Goal: Information Seeking & Learning: Learn about a topic

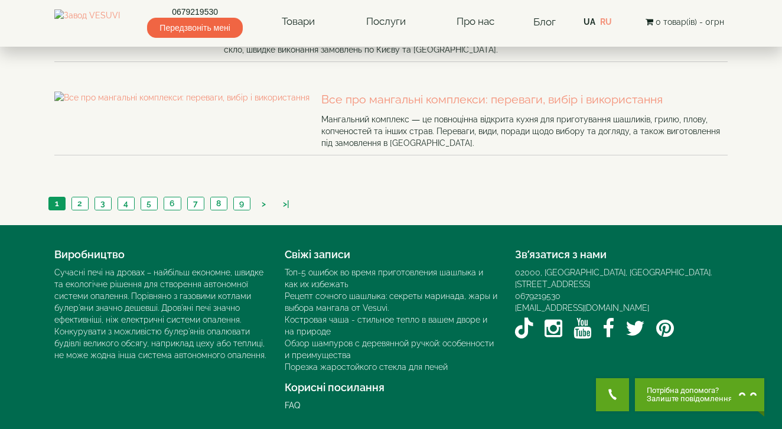
scroll to position [815, 0]
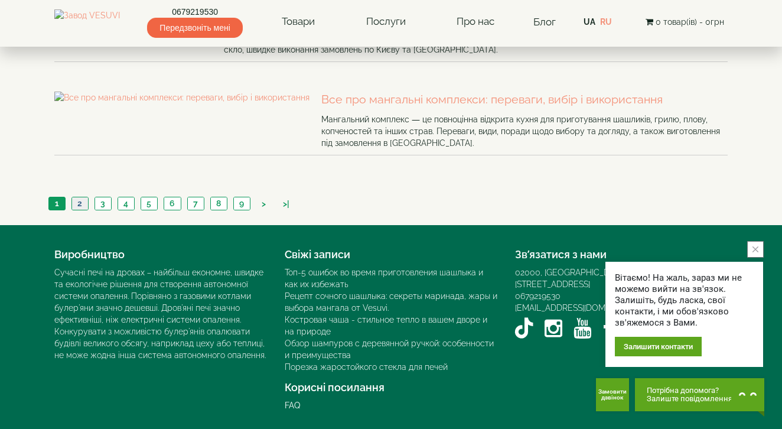
click at [80, 210] on link "2" at bounding box center [79, 203] width 17 height 12
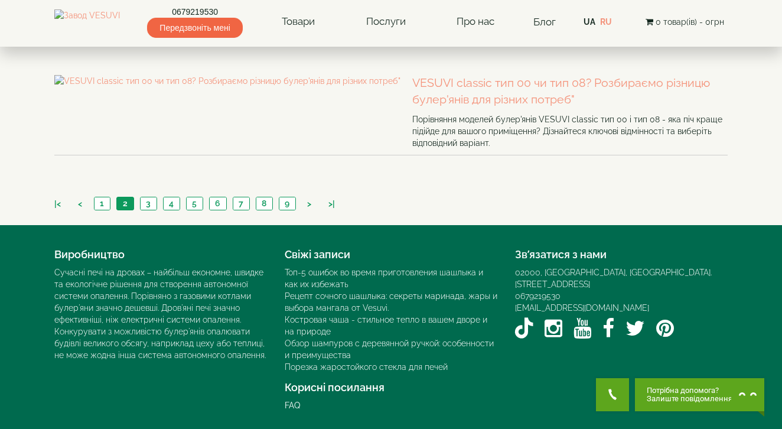
scroll to position [760, 0]
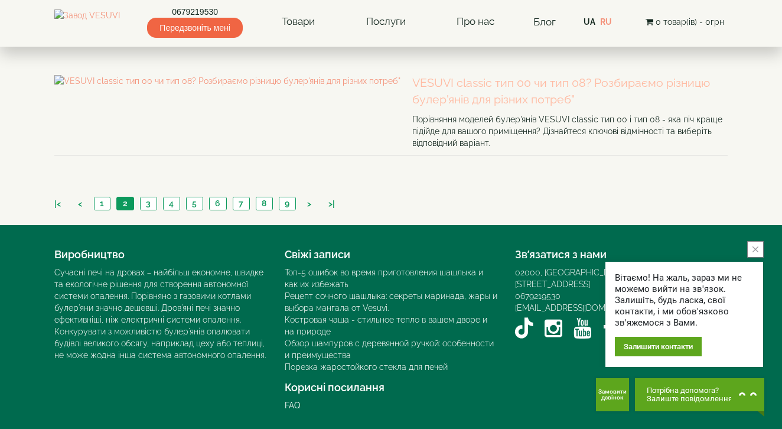
click at [412, 108] on link "VESUVI classic тип 00 чи тип 08? Розбираємо різницю булер'янів для різних потре…" at bounding box center [569, 91] width 315 height 33
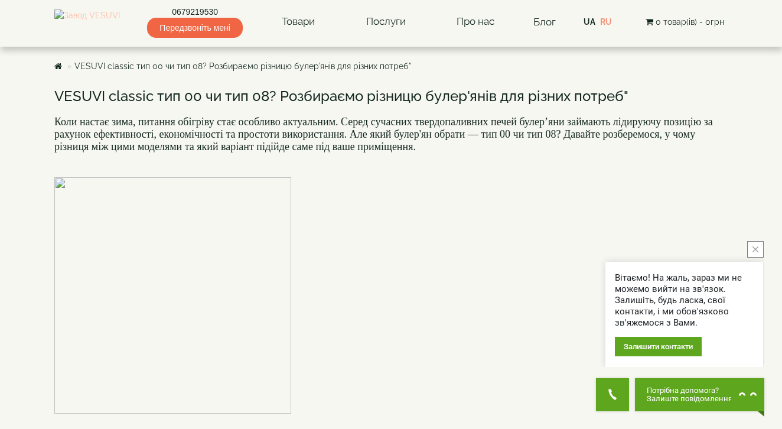
click at [109, 28] on img at bounding box center [87, 21] width 66 height 25
